Goal: Use online tool/utility: Use online tool/utility

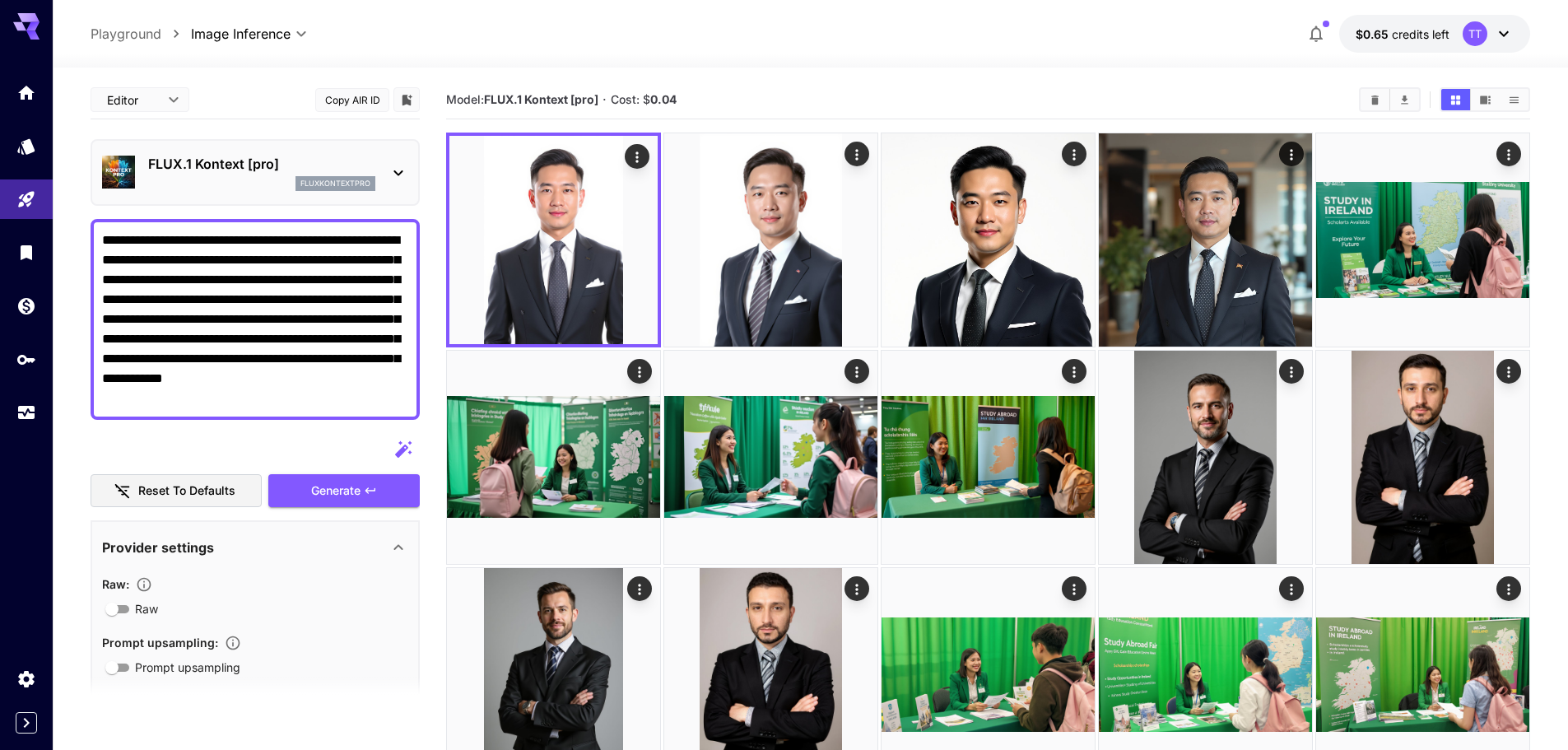
scroll to position [83, 0]
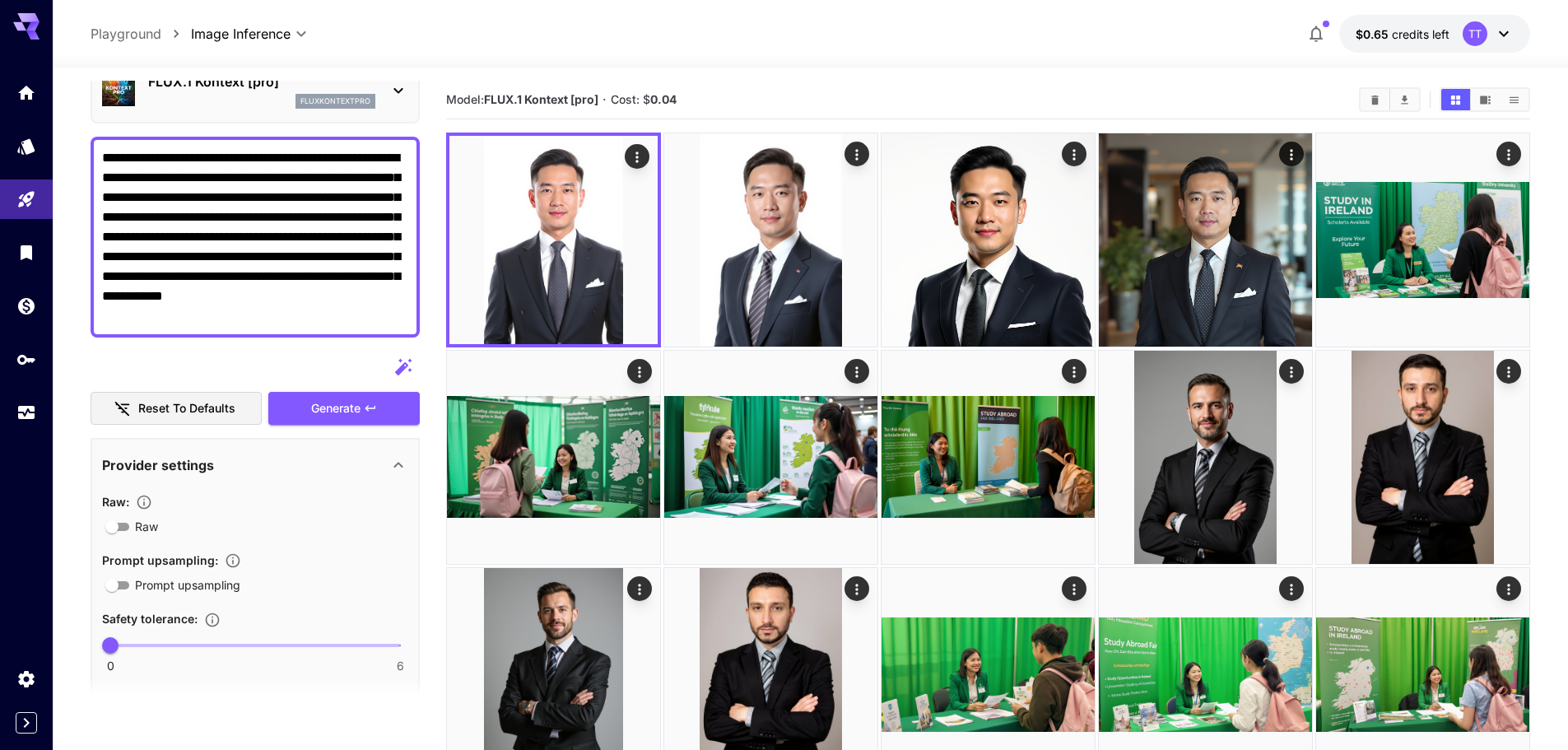
click at [455, 84] on div "Model: FLUX.1 Kontext [pro] · Cost: $ 0.04" at bounding box center [988, 100] width 1085 height 39
click at [688, 62] on div at bounding box center [810, 58] width 1515 height 20
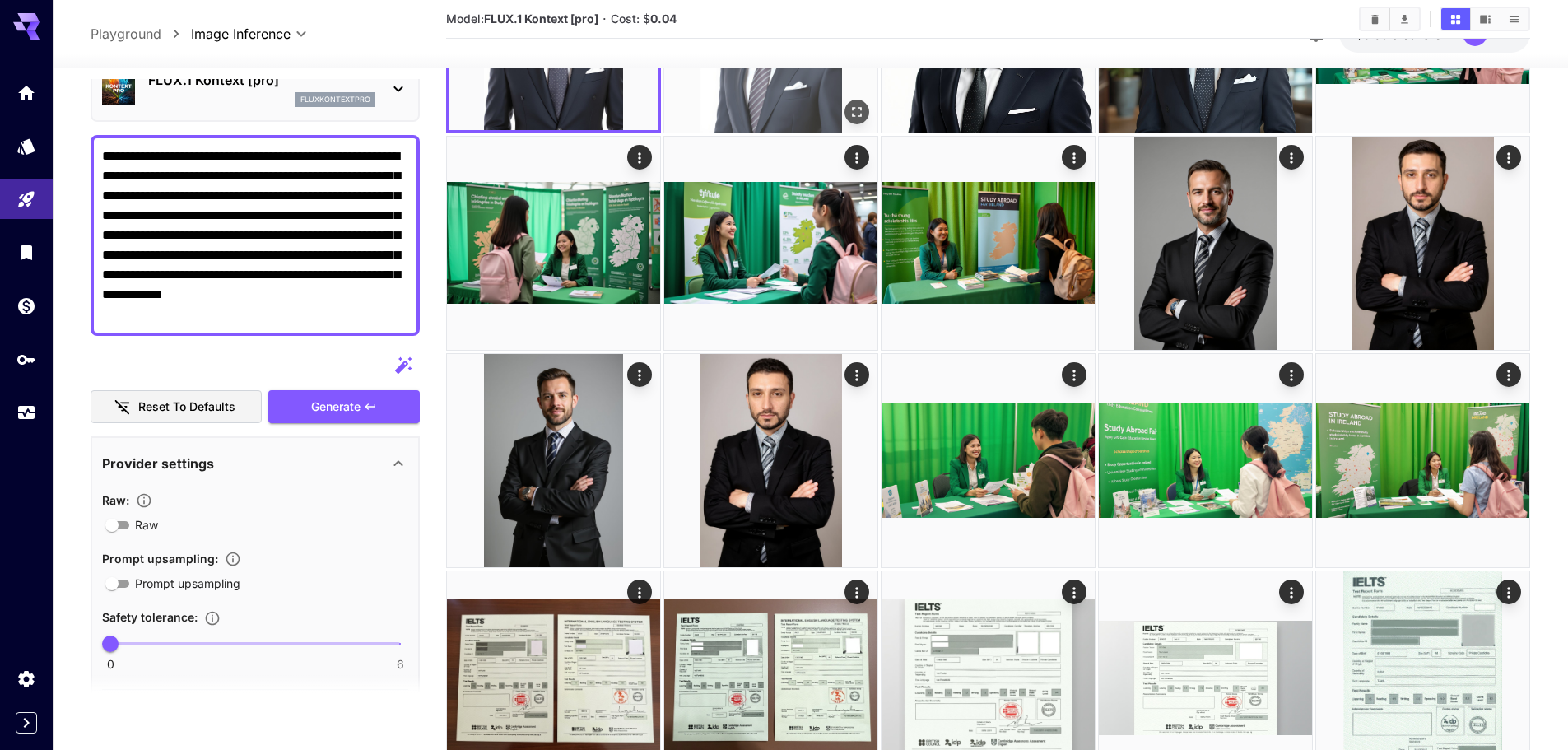
scroll to position [0, 0]
